Goal: Task Accomplishment & Management: Manage account settings

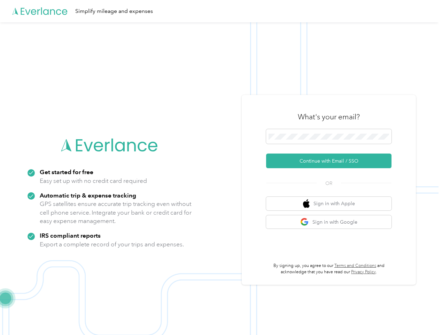
click at [221, 167] on img at bounding box center [219, 189] width 439 height 335
click at [221, 11] on div "Simplify mileage and expenses" at bounding box center [219, 11] width 439 height 22
click at [332, 161] on button "Continue with Email / SSO" at bounding box center [328, 160] width 125 height 15
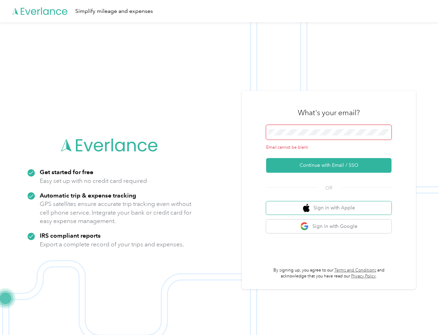
click at [332, 203] on button "Sign in with Apple" at bounding box center [328, 208] width 125 height 14
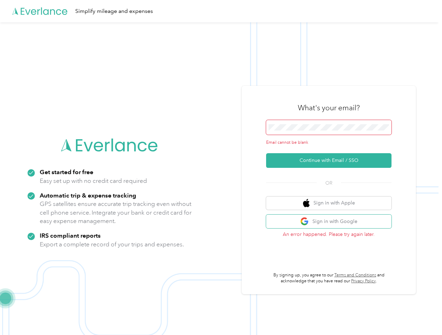
click at [332, 222] on button "Sign in with Google" at bounding box center [328, 221] width 125 height 14
